Goal: Task Accomplishment & Management: Manage account settings

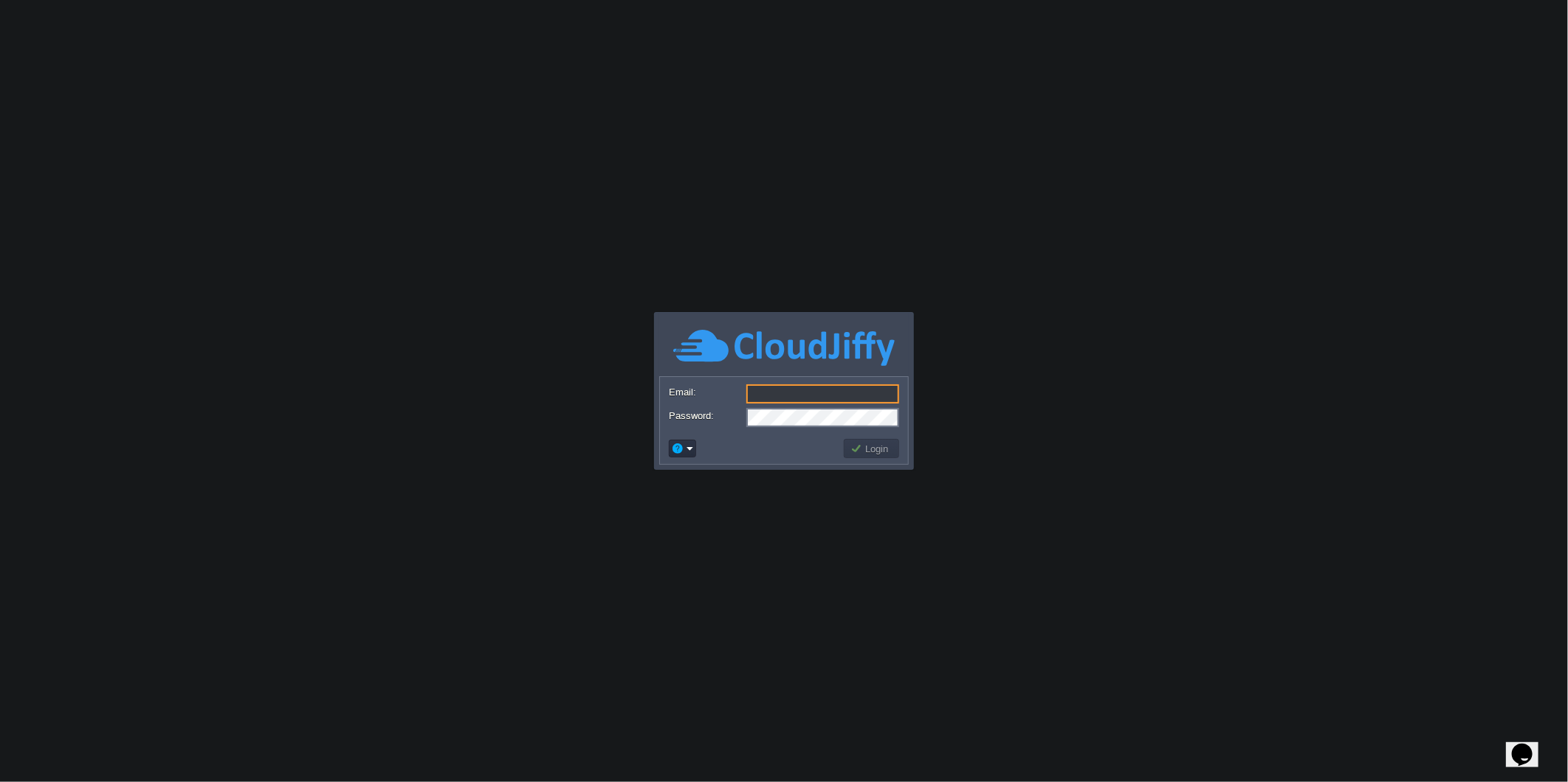
click at [772, 394] on input "Email:" at bounding box center [823, 394] width 153 height 19
type input "[PERSON_NAME][EMAIL_ADDRESS][DOMAIN_NAME]"
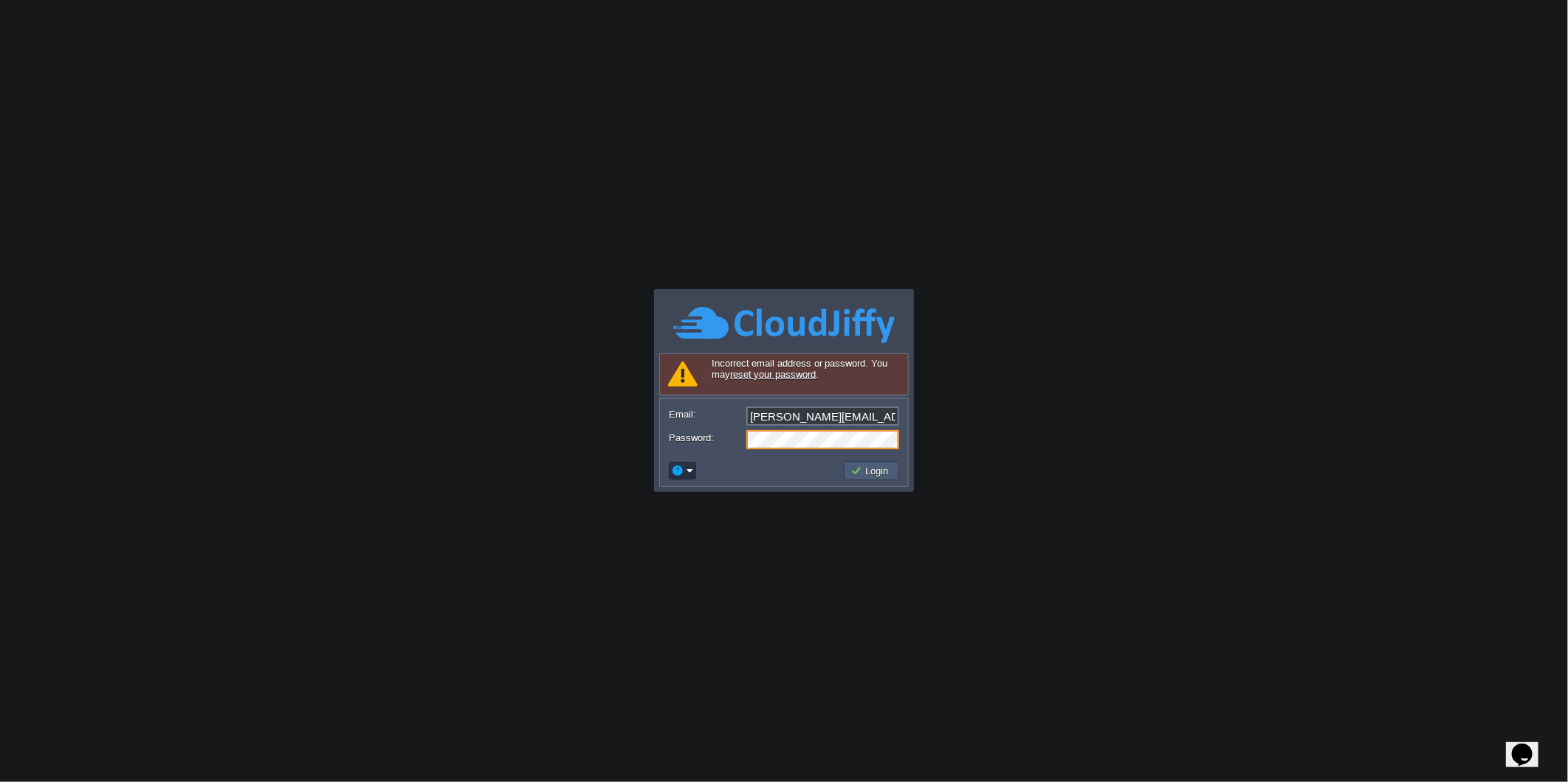
click at [878, 476] on button "Login" at bounding box center [872, 470] width 43 height 13
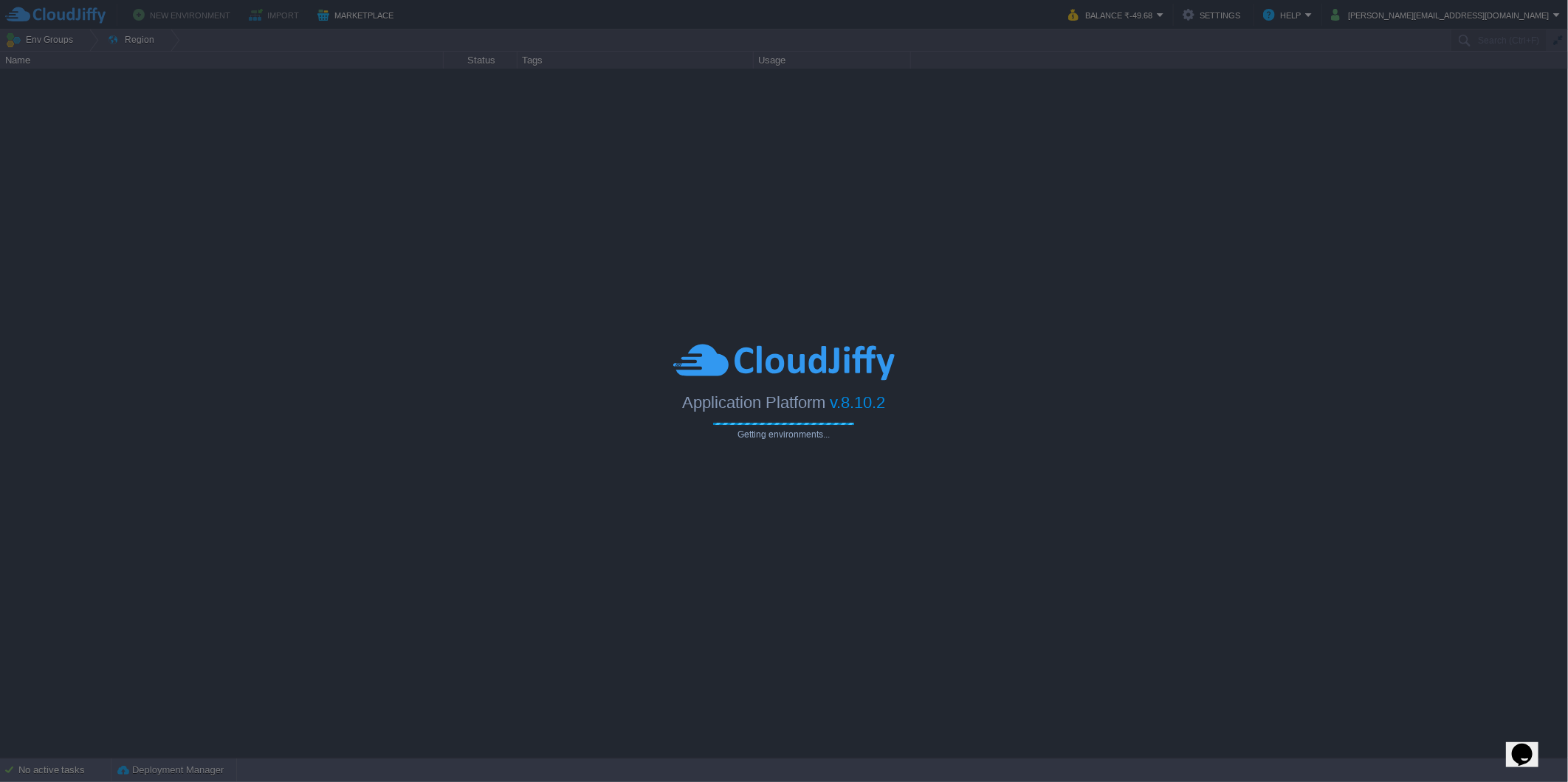
type input "Search (Ctrl+F)"
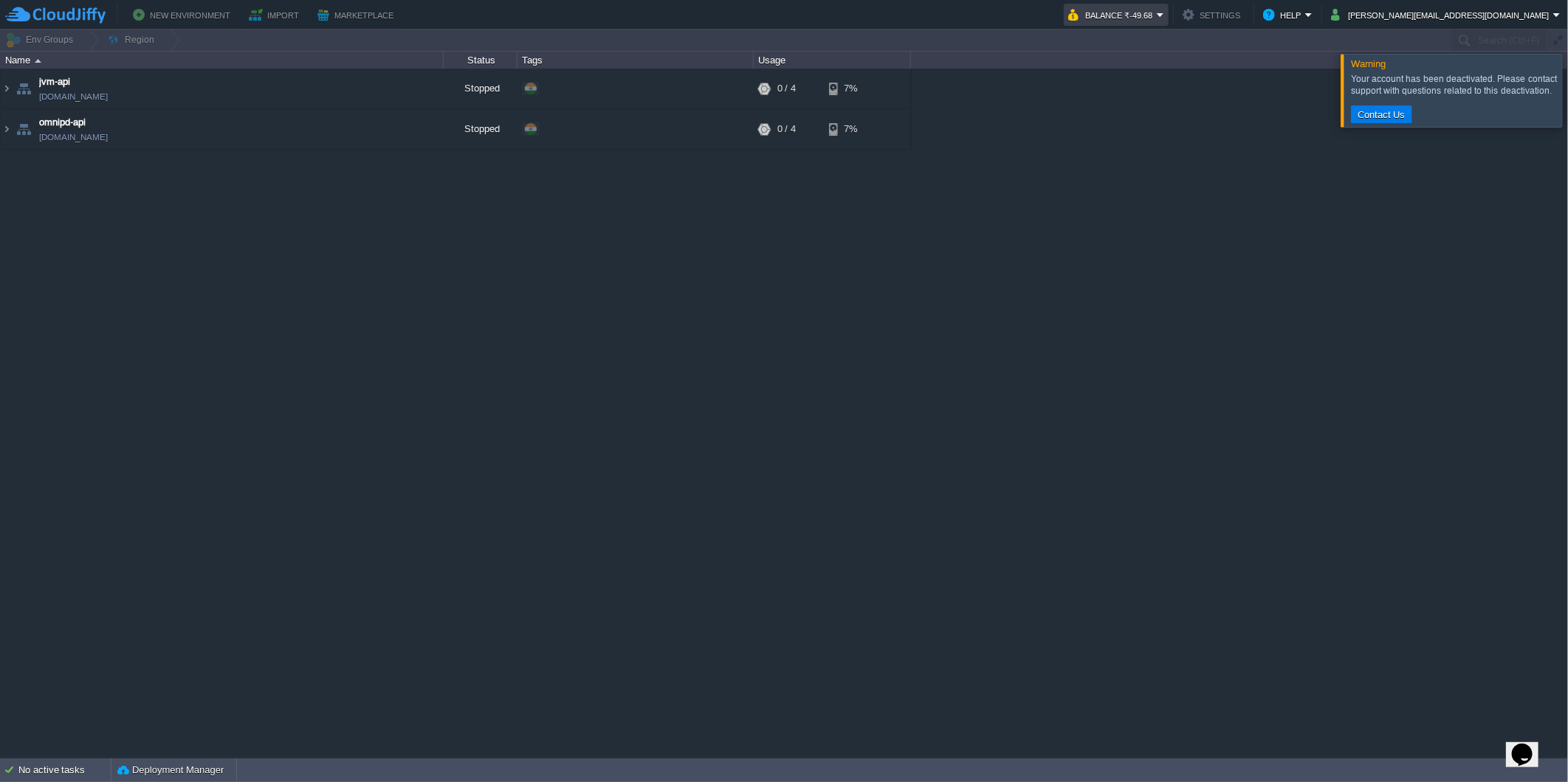
click at [1169, 19] on td "Balance ₹-49.68" at bounding box center [1116, 14] width 105 height 22
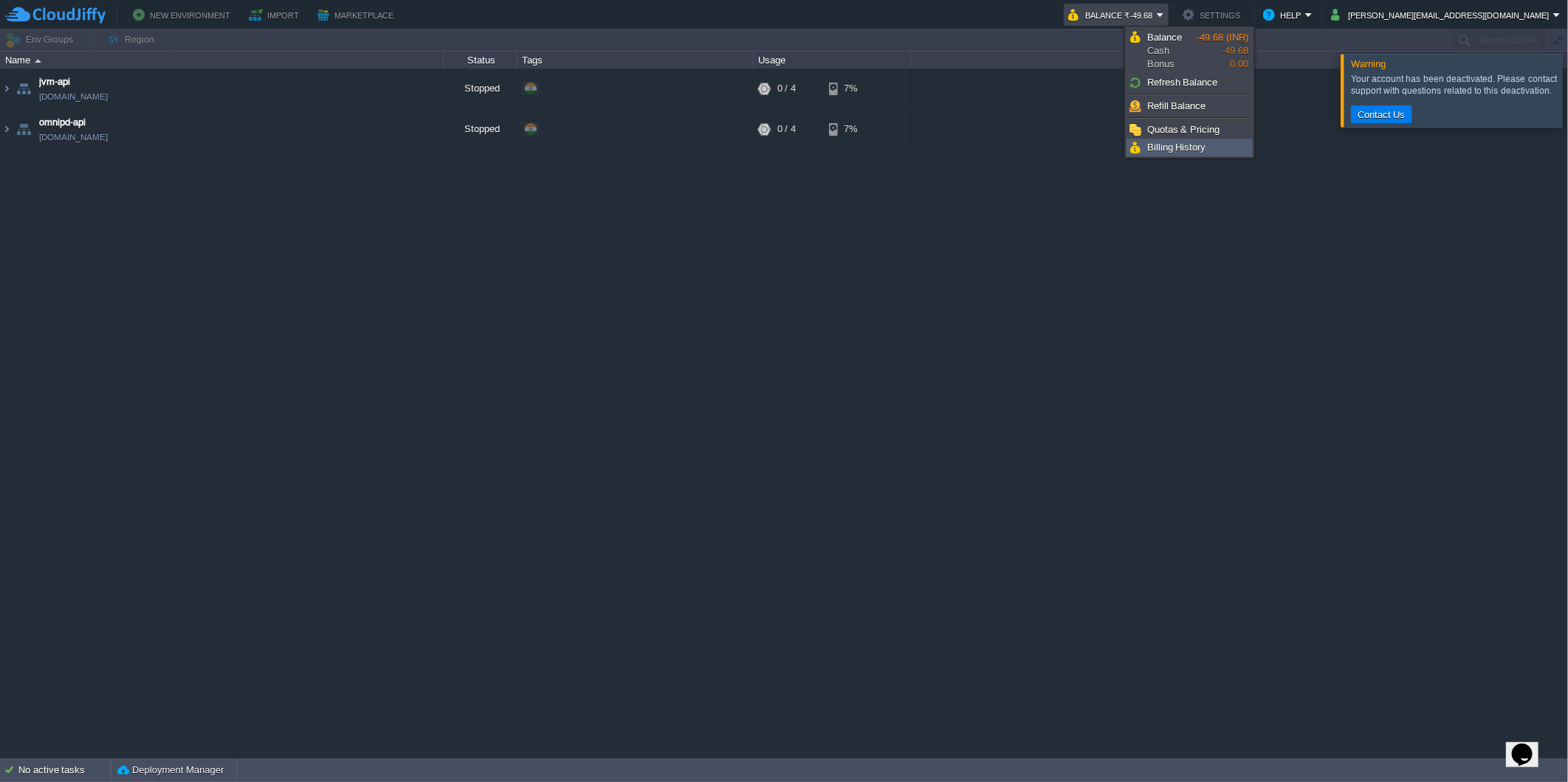
click at [1187, 147] on span "Billing History" at bounding box center [1176, 147] width 59 height 11
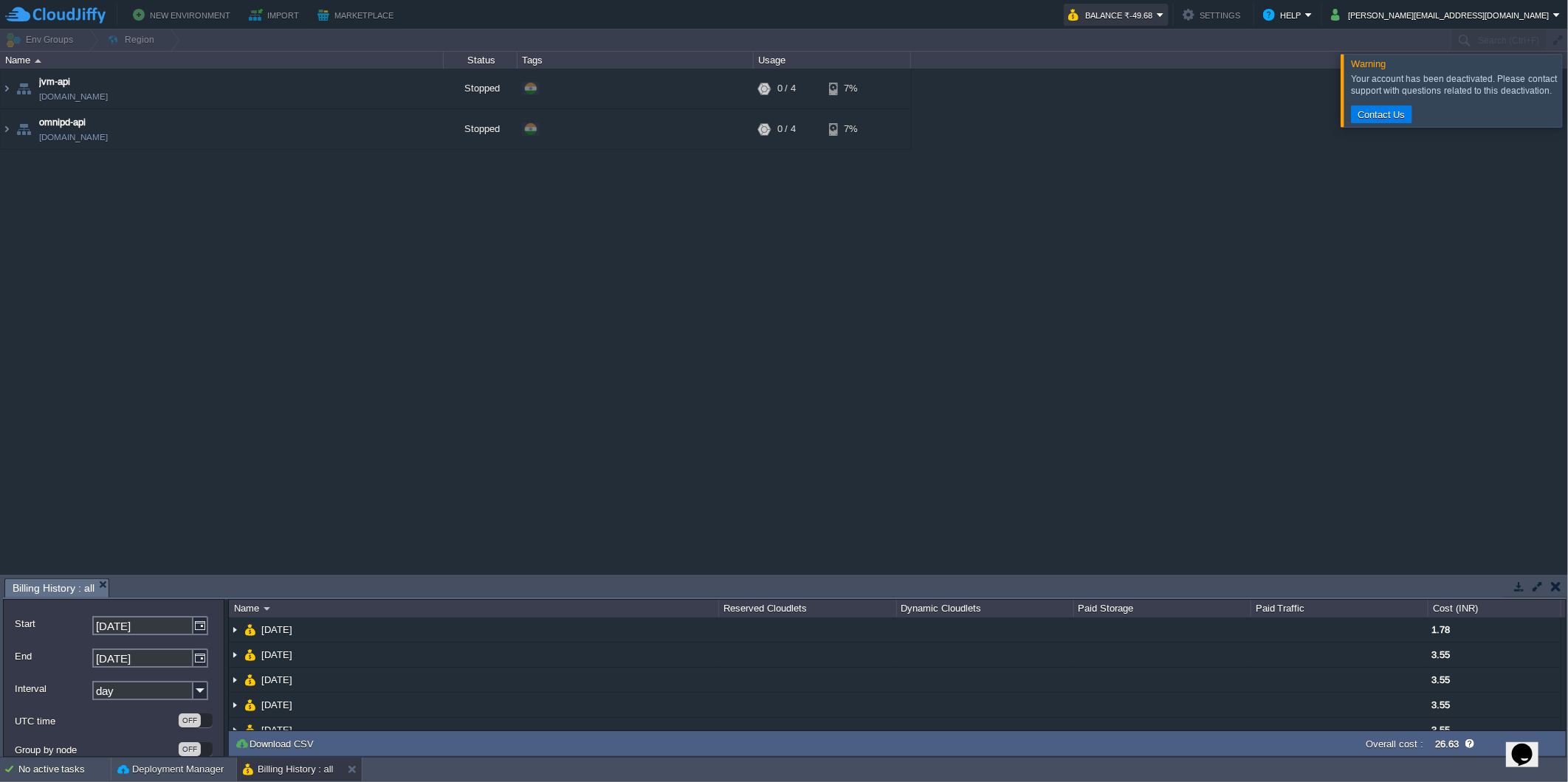
click at [1157, 15] on button "Balance ₹-49.68" at bounding box center [1113, 14] width 89 height 18
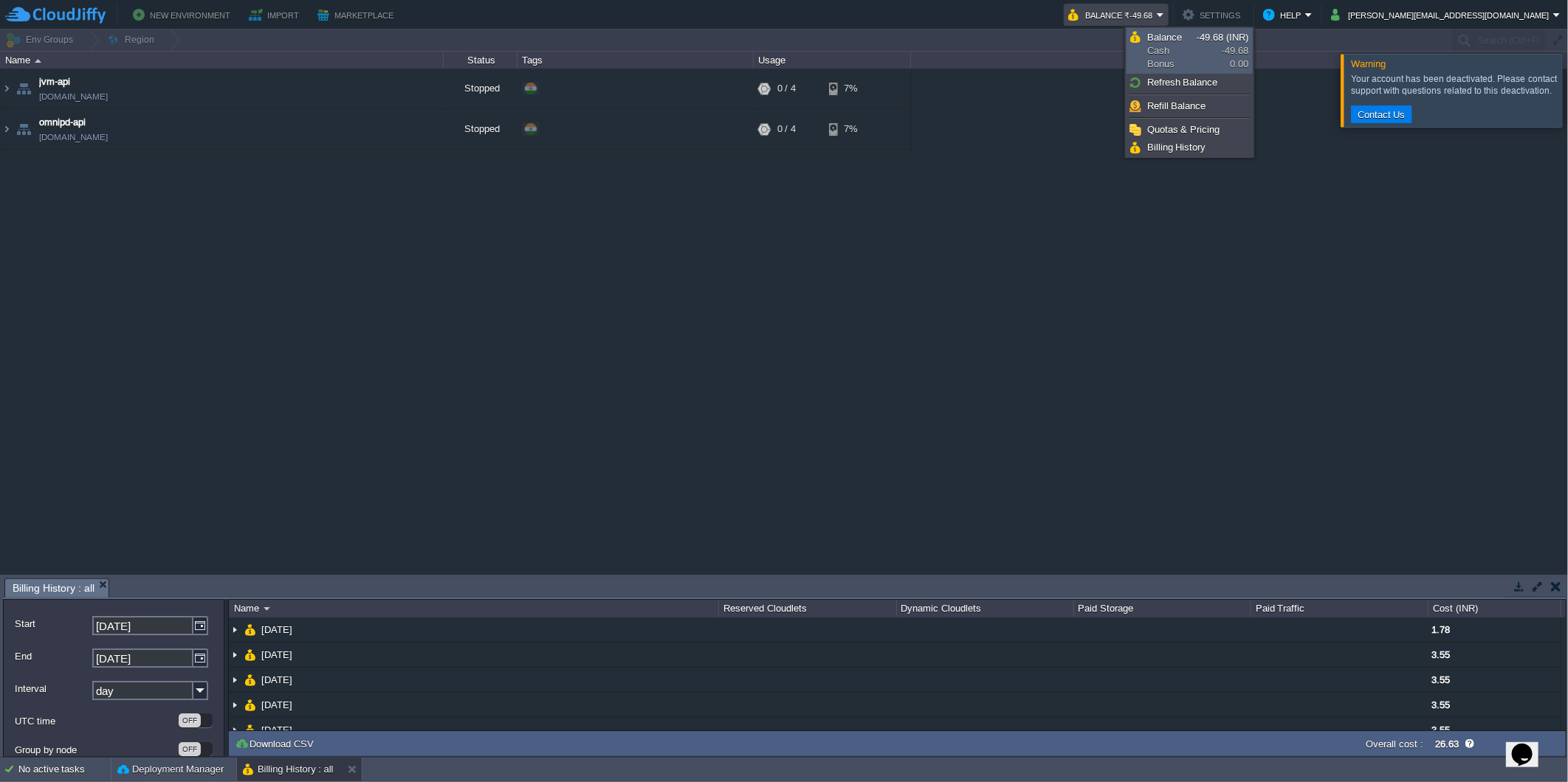
click at [1196, 43] on link "Balance Cash Bonus -49.68 (INR) -49.68 0.00" at bounding box center [1189, 51] width 125 height 44
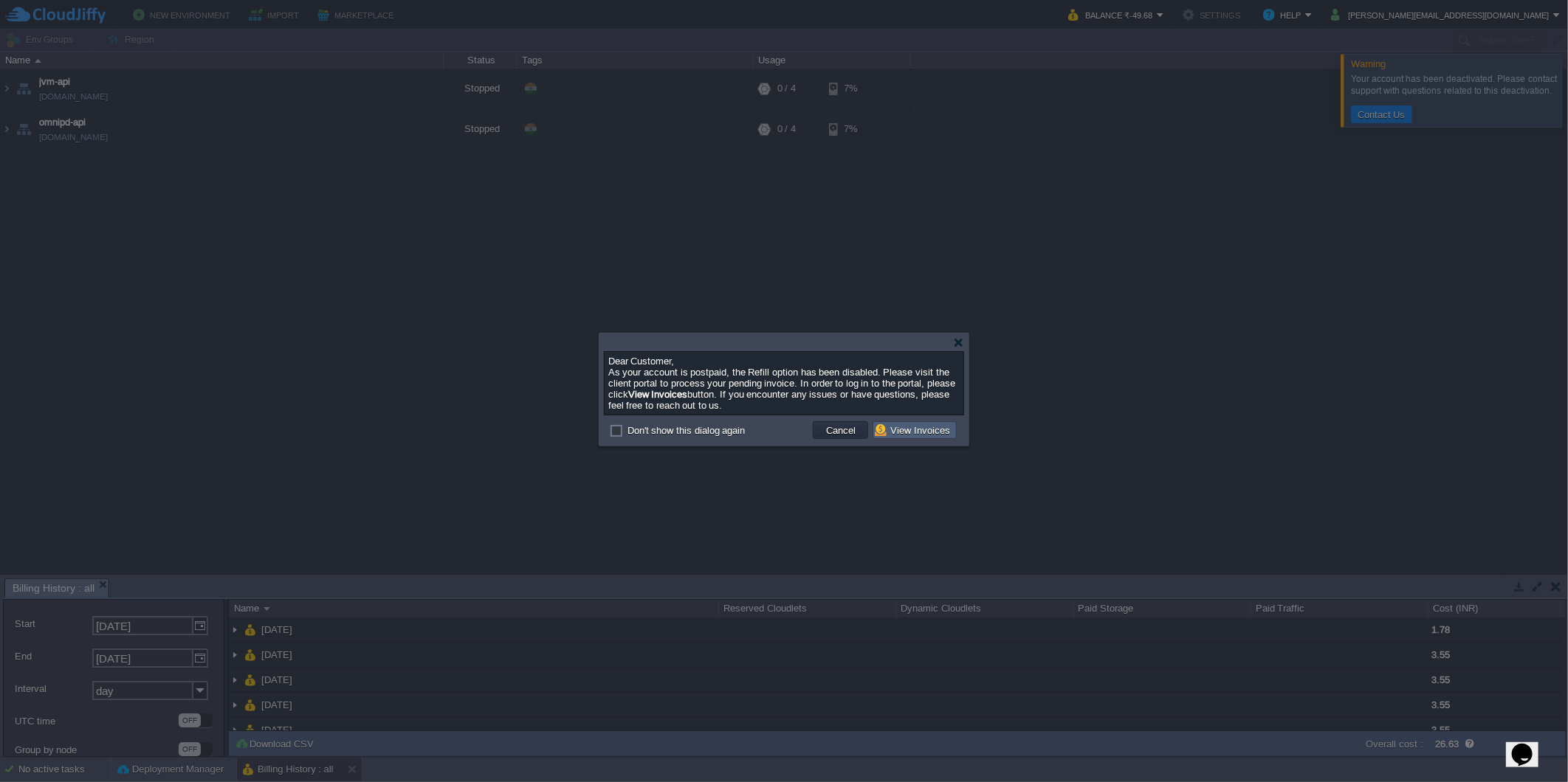
click at [943, 432] on button "View Invoices" at bounding box center [915, 430] width 80 height 13
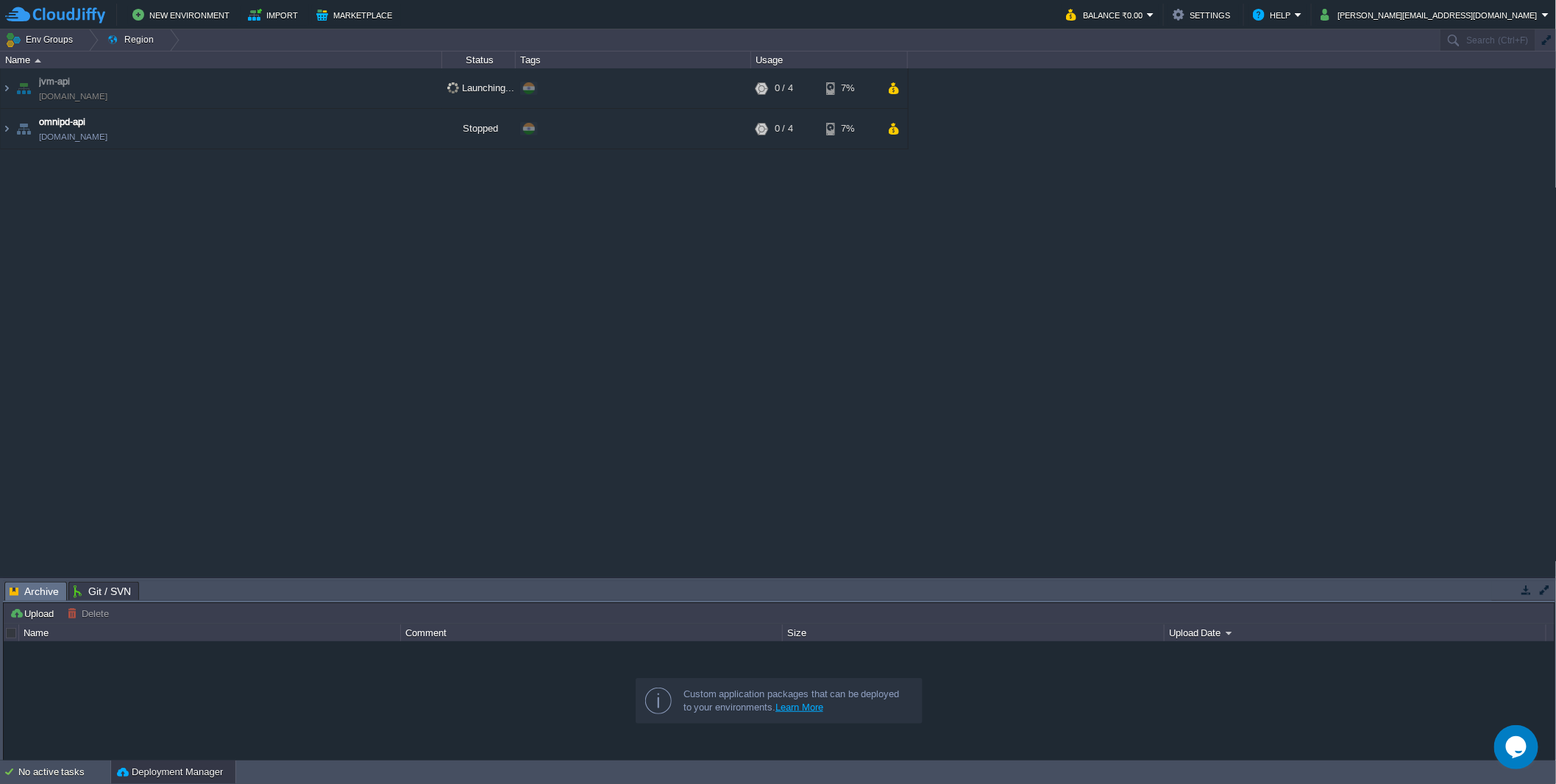
click at [661, 276] on div "jvm-api jvm-api.cloudjiffy.net Launching... + Add to Env Group RAM 0% CPU 0% 0 …" at bounding box center [778, 322] width 1557 height 508
click at [631, 336] on div "jvm-api jvm-api.cloudjiffy.net Launching... + Add to Env Group RAM 0% CPU 0% 0 …" at bounding box center [778, 322] width 1557 height 508
click at [1153, 21] on button "Balance ₹0.00" at bounding box center [1112, 14] width 81 height 18
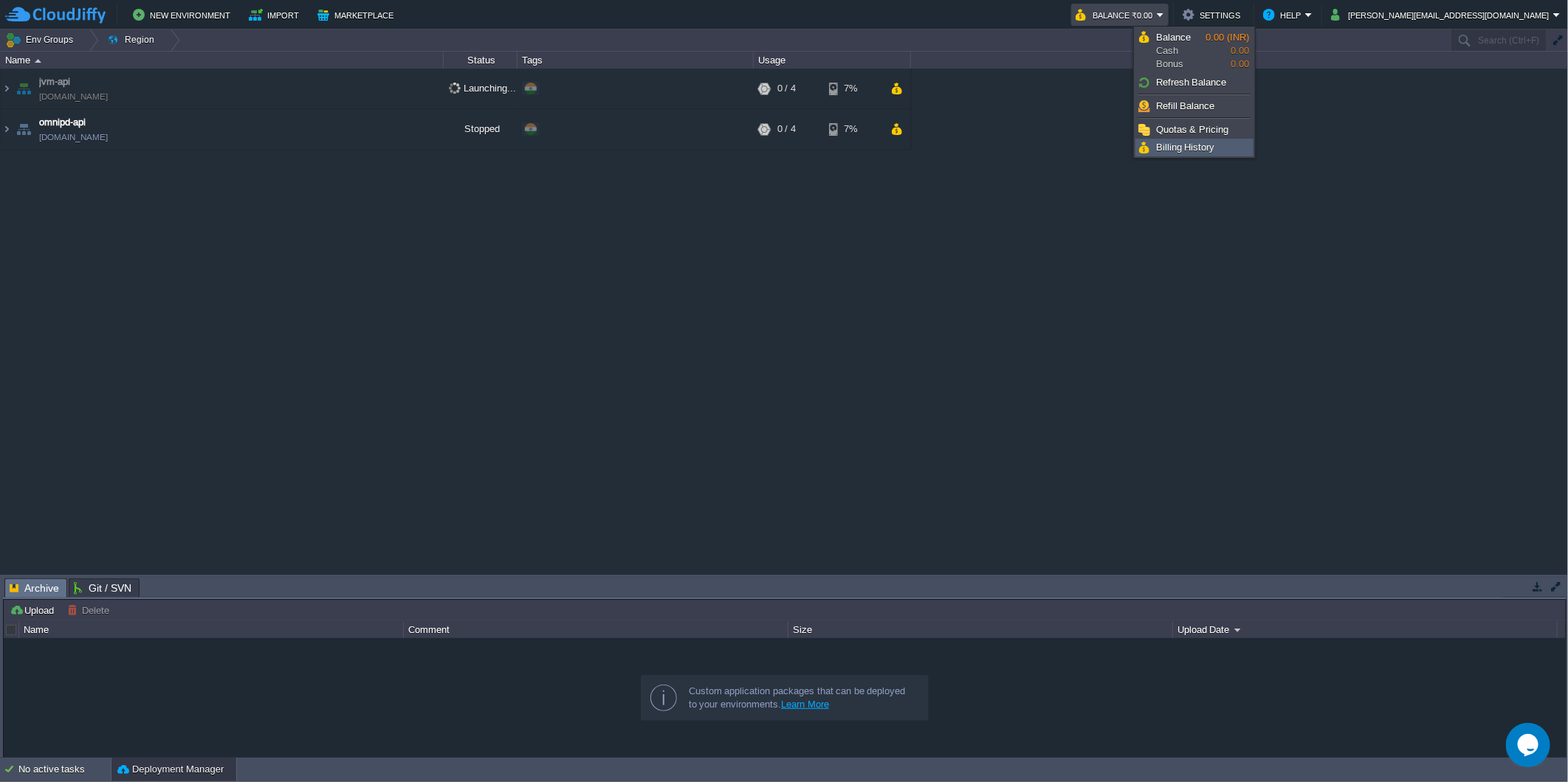
click at [1215, 148] on link "Billing History" at bounding box center [1194, 147] width 117 height 16
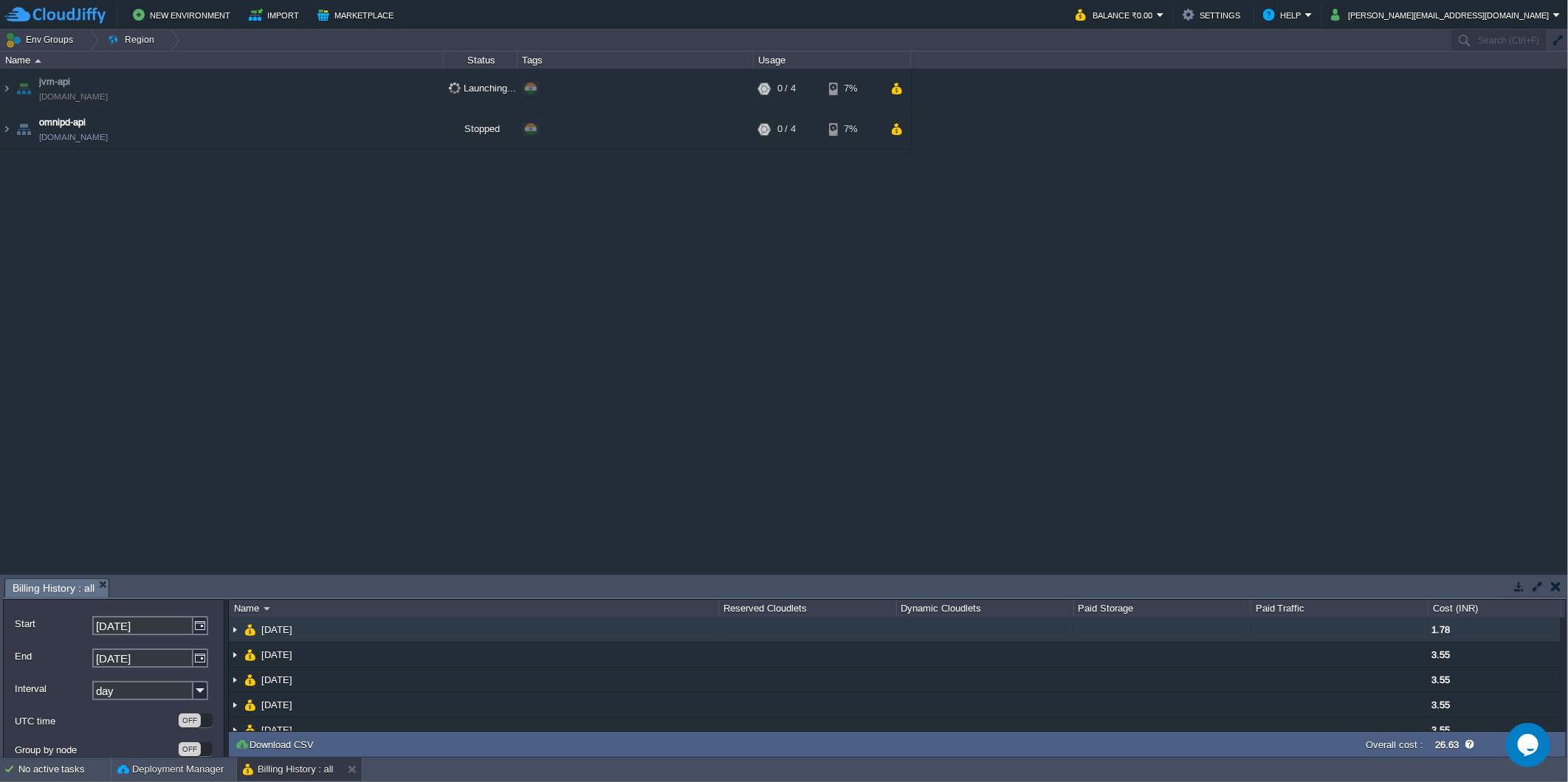
click at [234, 625] on img at bounding box center [234, 630] width 12 height 24
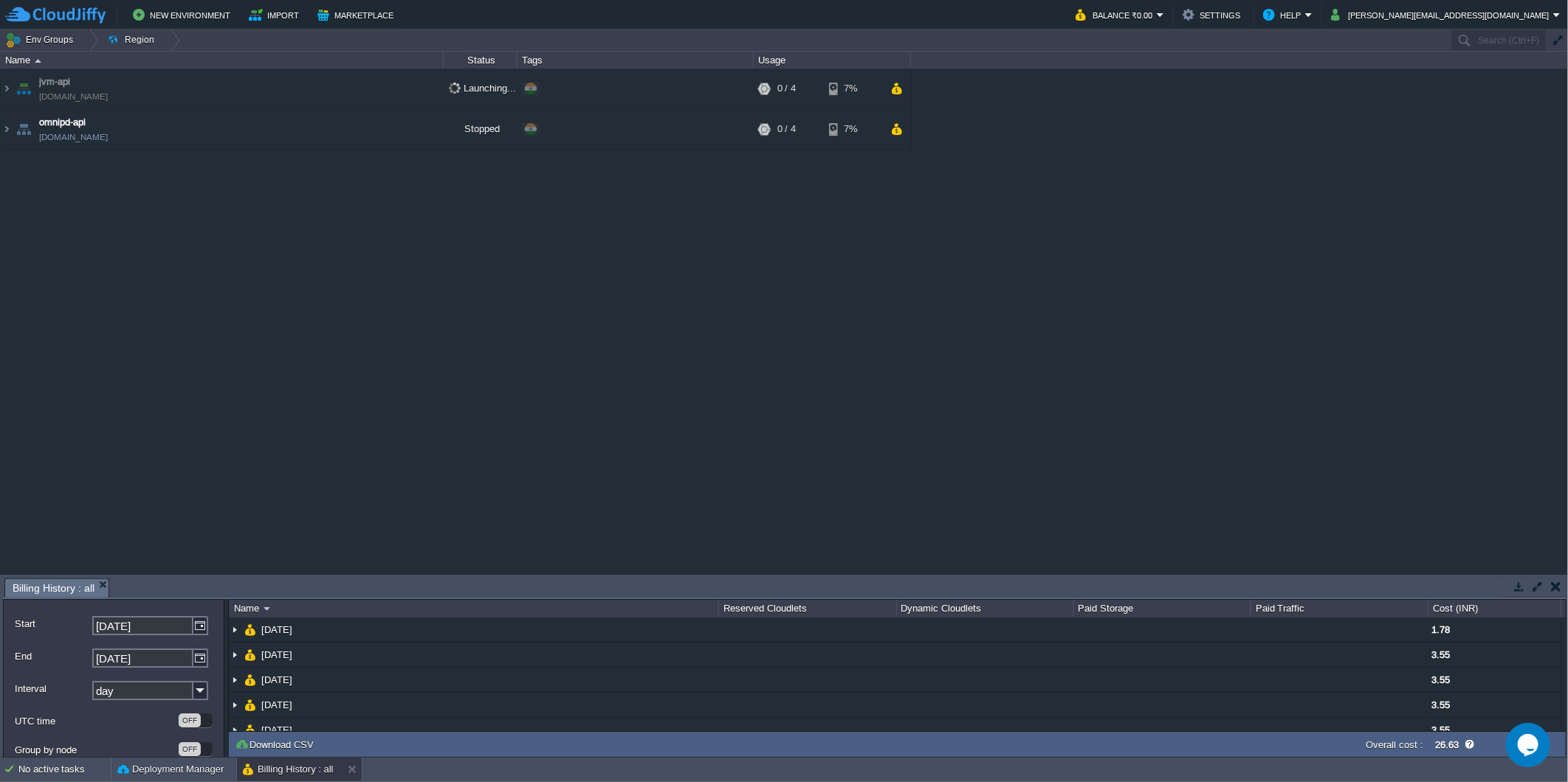
click at [614, 349] on div "jvm-api jvm-api.cloudjiffy.net Launching... + Add to Env Group RAM 0% CPU 0% 0 …" at bounding box center [784, 321] width 1568 height 505
click at [404, 139] on td at bounding box center [406, 129] width 22 height 22
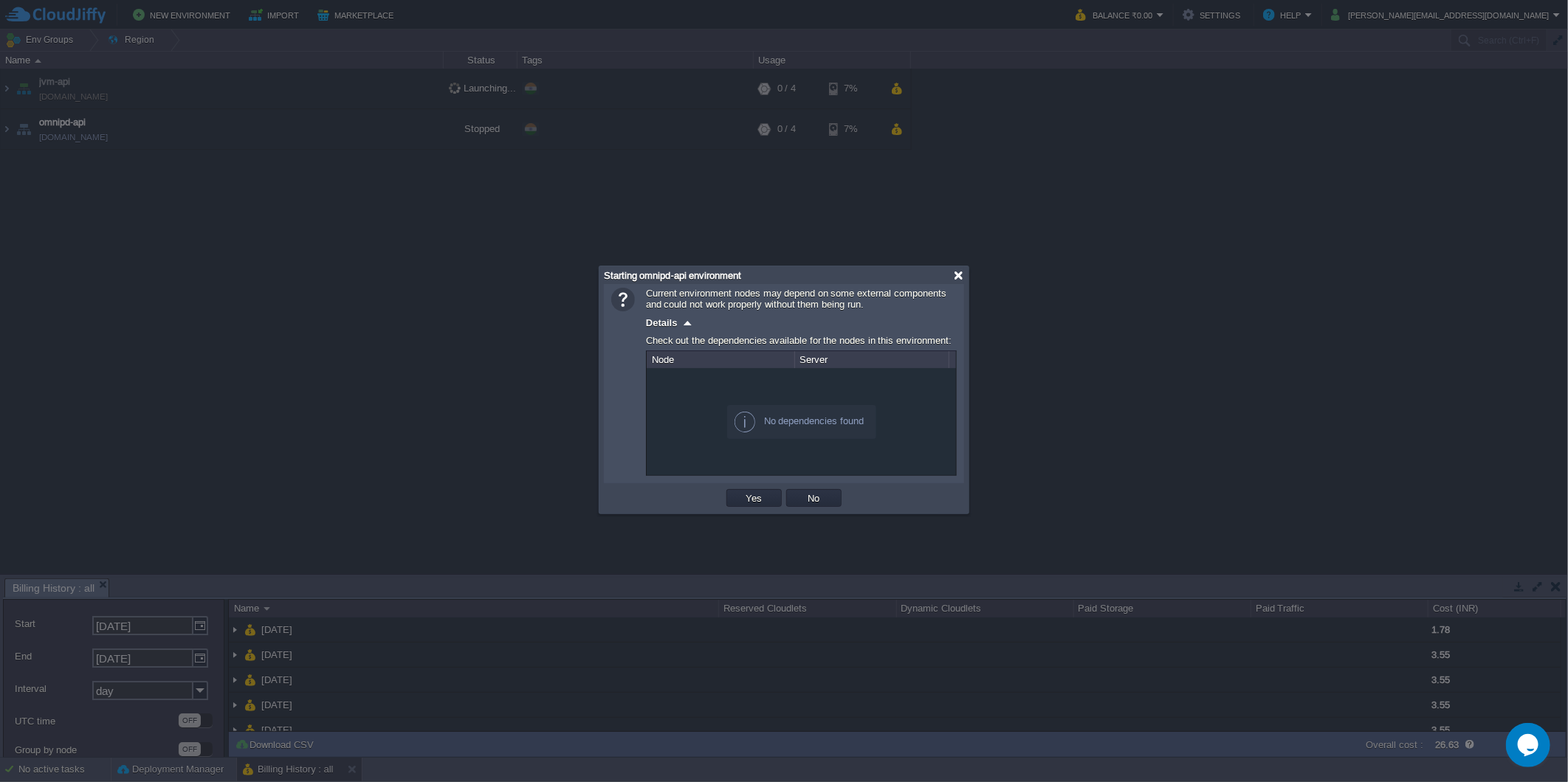
click at [956, 271] on div at bounding box center [959, 275] width 11 height 11
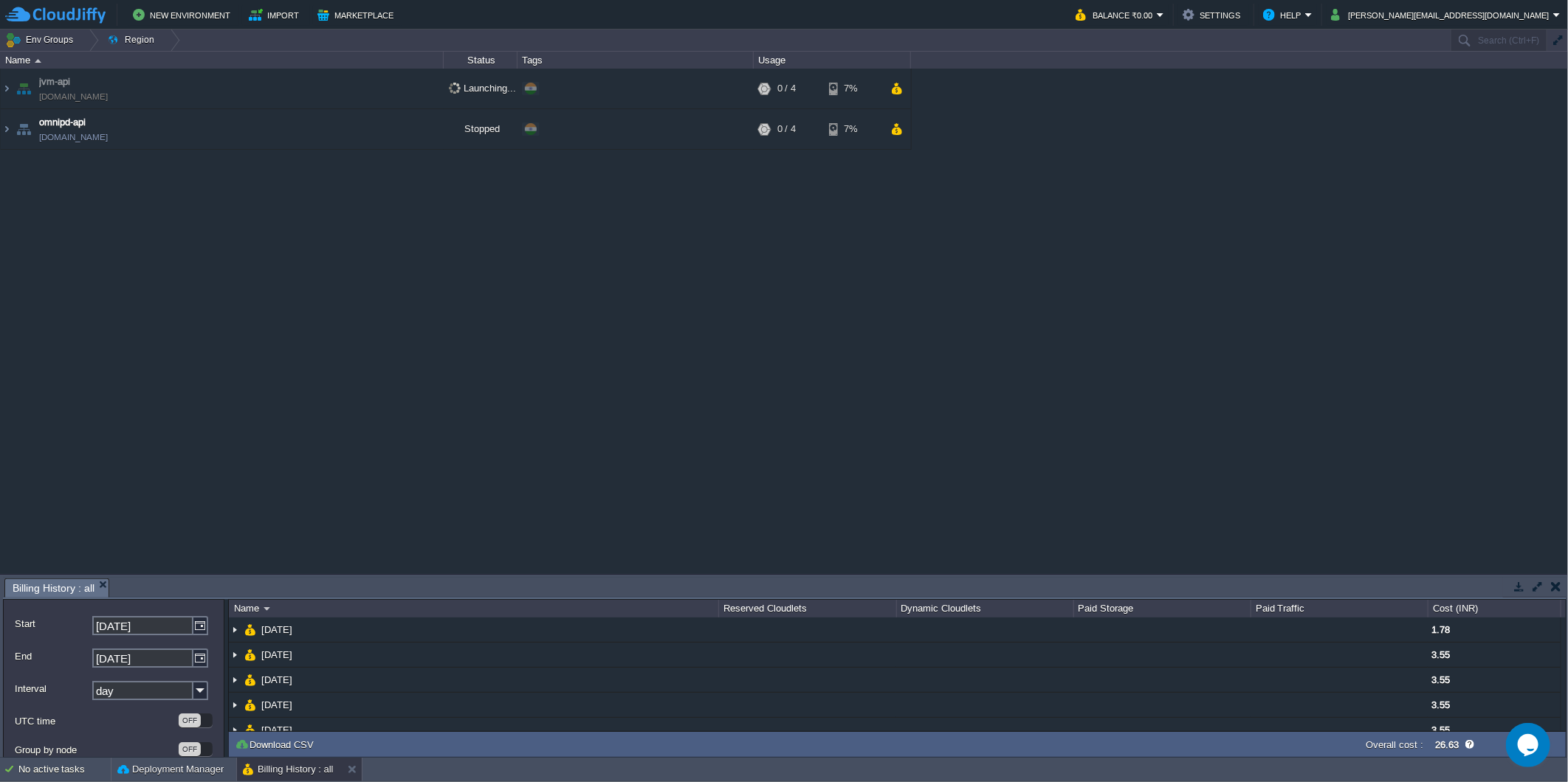
click at [475, 276] on div "jvm-api jvm-api.cloudjiffy.net Launching... + Add to Env Group RAM 0% CPU 0% 0 …" at bounding box center [784, 321] width 1568 height 505
click at [761, 390] on div "jvm-api jvm-api.cloudjiffy.net Launching... + Add to Env Group RAM 0% CPU 0% 0 …" at bounding box center [784, 321] width 1568 height 505
click at [927, 451] on div "jvm-api jvm-api.cloudjiffy.net Running + Add to Env Group RAM 11% CPU 3% 1 / 4 …" at bounding box center [784, 321] width 1568 height 505
